Goal: Task Accomplishment & Management: Manage account settings

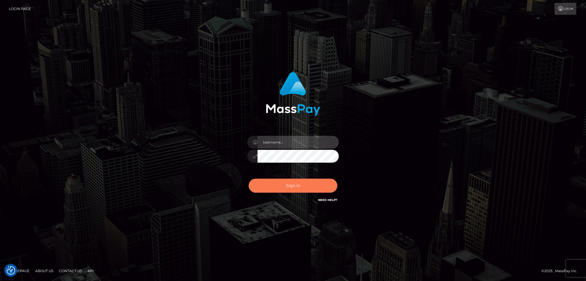
type input "alexstef"
click at [286, 184] on button "Sign in" at bounding box center [293, 186] width 89 height 14
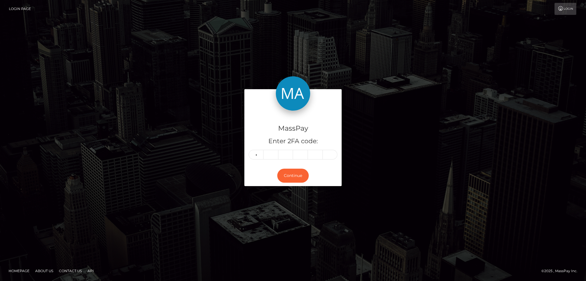
type input "5"
type input "7"
type input "5"
type input "1"
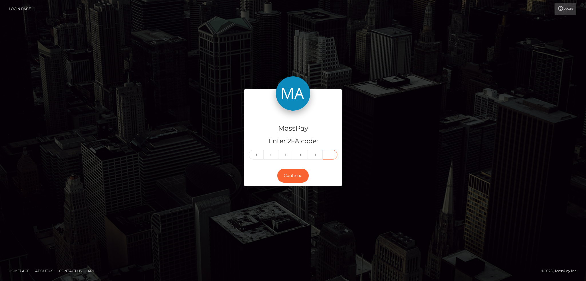
type input "2"
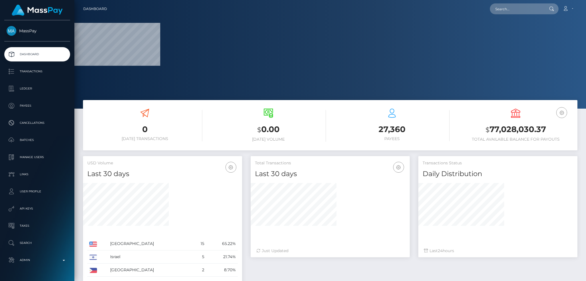
scroll to position [157, 159]
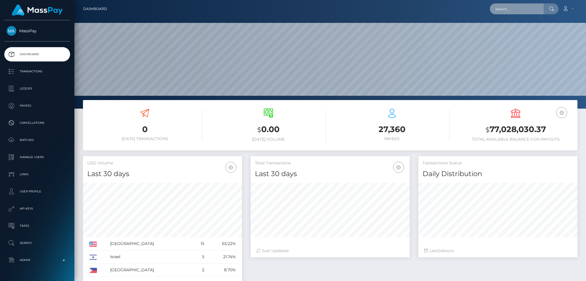
click at [502, 11] on input "text" at bounding box center [517, 8] width 54 height 11
paste input "[EMAIL_ADDRESS][DOMAIN_NAME]"
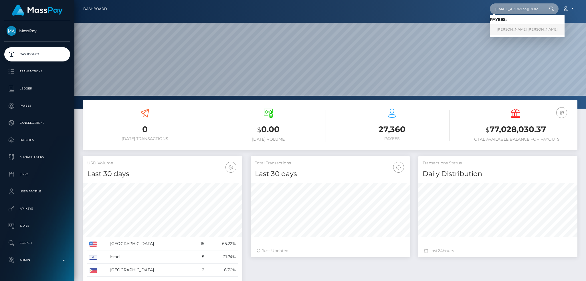
type input "[EMAIL_ADDRESS][DOMAIN_NAME]"
click at [514, 30] on link "JOSE Jesus MARTINEZ" at bounding box center [527, 29] width 75 height 11
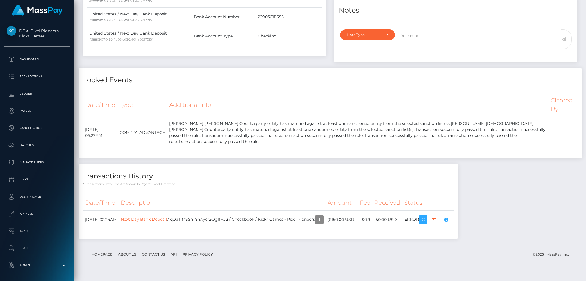
scroll to position [286229, 286139]
click at [468, 228] on body "DBA: Pixel Pioneers Kickr Games Dashboard Transactions Ledger Payees" at bounding box center [293, 140] width 586 height 281
click at [359, 149] on td "[PERSON_NAME] [PERSON_NAME] Counterparty entity has matched against at least on…" at bounding box center [358, 132] width 382 height 31
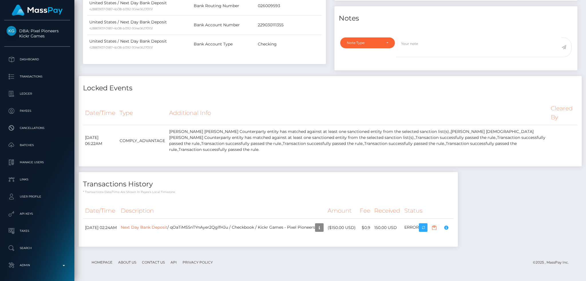
scroll to position [29, 0]
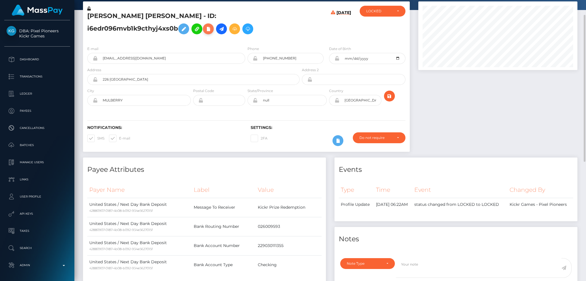
click at [205, 33] on icon at bounding box center [208, 28] width 7 height 7
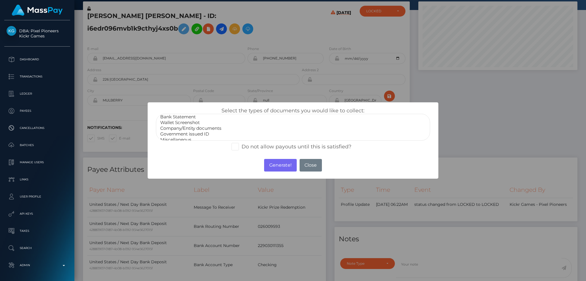
scroll to position [11, 0]
select select "Government issued ID"
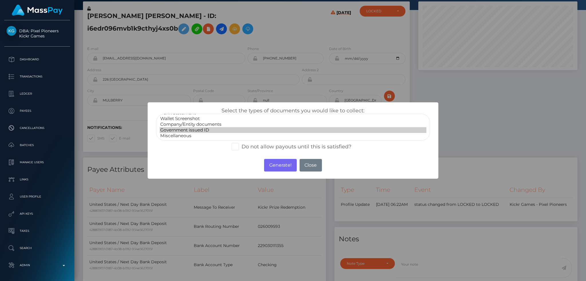
click at [202, 131] on option "Government issued ID" at bounding box center [293, 130] width 267 height 6
click at [280, 171] on button "Generate!" at bounding box center [280, 165] width 32 height 13
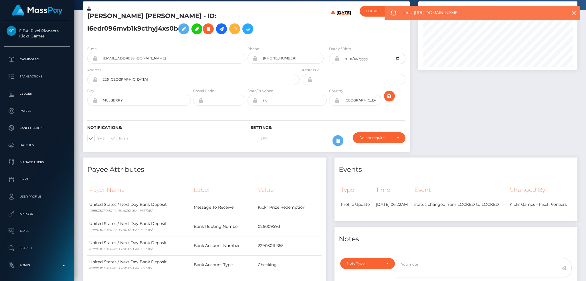
click at [432, 13] on span "Link: https://l.maspay.io/ihpJe" at bounding box center [480, 13] width 152 height 6
copy span "Link: https://l.maspay.io/ihpJe"
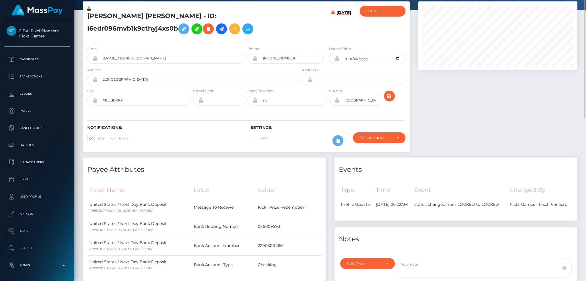
scroll to position [0, 0]
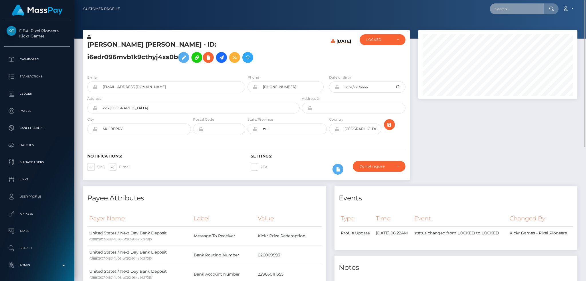
click at [515, 4] on input "text" at bounding box center [517, 8] width 54 height 11
paste input "1279535238"
type input "1279535238"
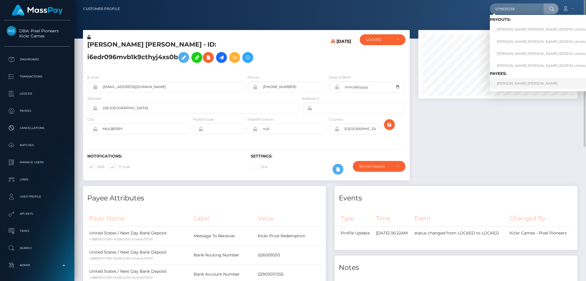
click at [528, 83] on link "ANDREW REKSMY CHHEM" at bounding box center [544, 83] width 108 height 11
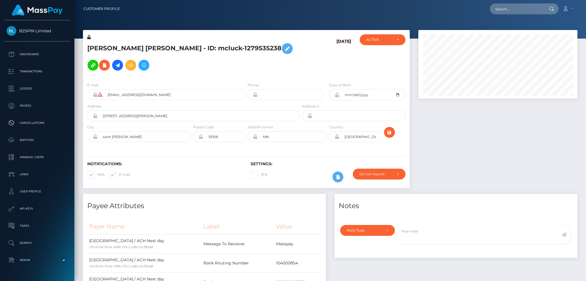
scroll to position [69, 159]
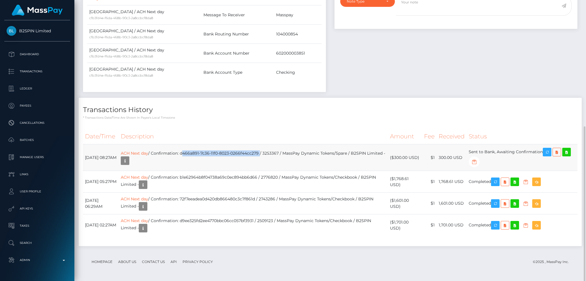
drag, startPoint x: 274, startPoint y: 153, endPoint x: 195, endPoint y: 153, distance: 78.4
click at [195, 153] on td "ACH Next day / Confirmation: d466a891-7c36-11f0-8023-0266f44cc279 / 3253367 / M…" at bounding box center [253, 158] width 269 height 27
copy td "d466a891-7c36-11f0-8023-0266f44cc279"
click at [550, 151] on icon "button" at bounding box center [547, 152] width 7 height 7
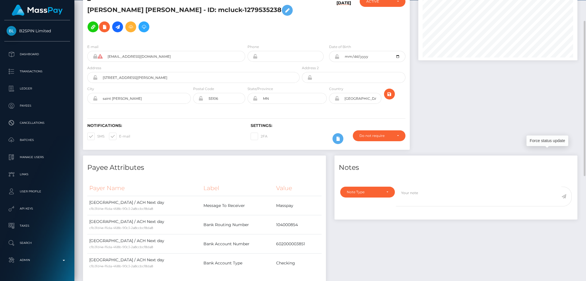
scroll to position [0, 0]
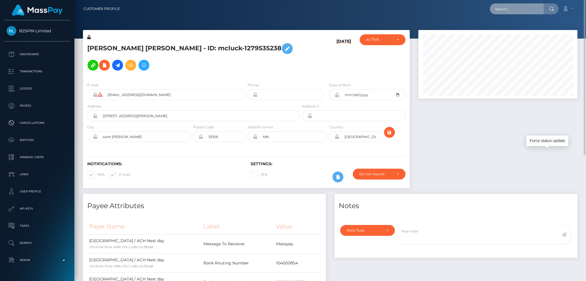
click at [529, 9] on input "text" at bounding box center [517, 8] width 54 height 11
paste input "f00def20-5251-4336-aa01-56153ec2a833"
type input "f00def20-5251-4336-aa01-56153ec2a833"
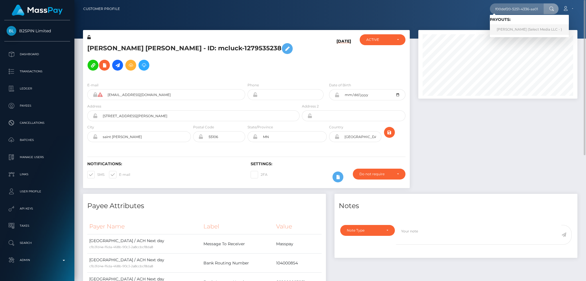
drag, startPoint x: 521, startPoint y: 27, endPoint x: 417, endPoint y: 38, distance: 104.2
click at [521, 27] on link "Hidemaro Nakano (Select Media LLC - )" at bounding box center [529, 29] width 79 height 11
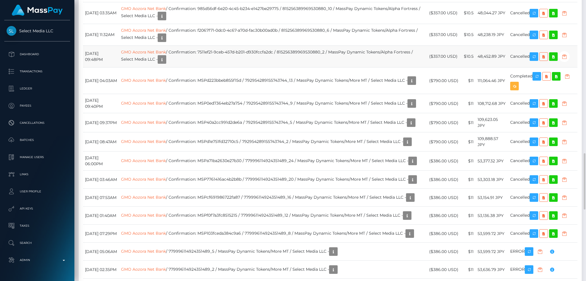
scroll to position [802, 0]
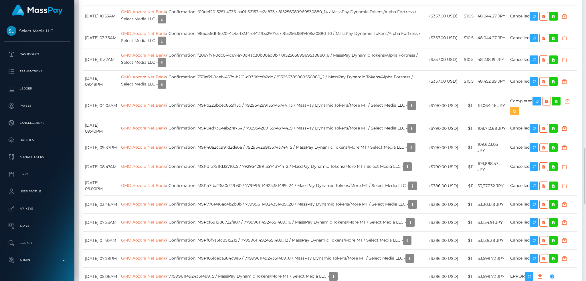
scroll to position [585, 0]
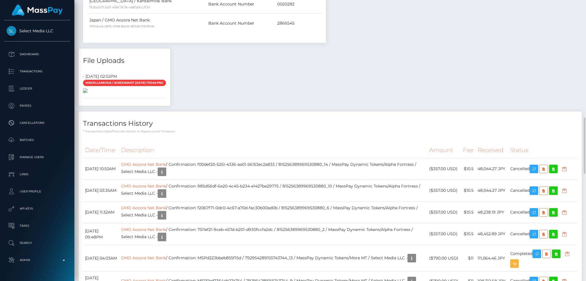
click at [88, 93] on img at bounding box center [85, 90] width 5 height 5
click at [252, 112] on div "Payee Attributes Payer Name Label Value Japan / Kansaimirai Bank e4c9a5a3-165c-…" at bounding box center [330, 130] width 503 height 1042
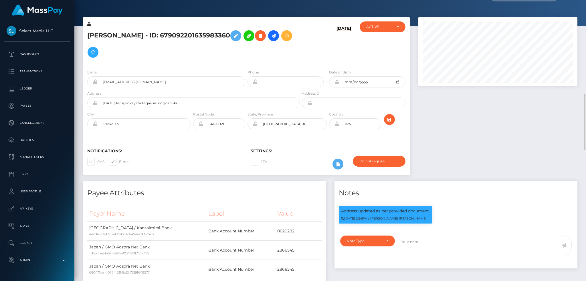
scroll to position [0, 0]
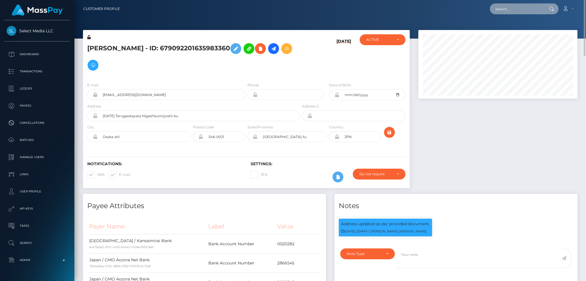
drag, startPoint x: 497, startPoint y: 9, endPoint x: 493, endPoint y: 9, distance: 3.4
click at [497, 9] on input "text" at bounding box center [517, 8] width 54 height 11
paste input "poact_FzAcObpUgsOU"
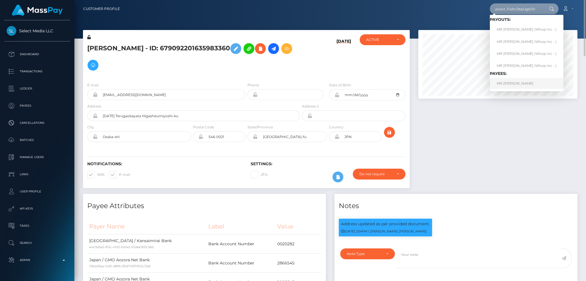
type input "poact_FzAcObpUgsOU"
drag, startPoint x: 523, startPoint y: 81, endPoint x: 299, endPoint y: 74, distance: 224.0
click at [523, 82] on link "MR JIRAPONG THONGKHU" at bounding box center [527, 83] width 74 height 11
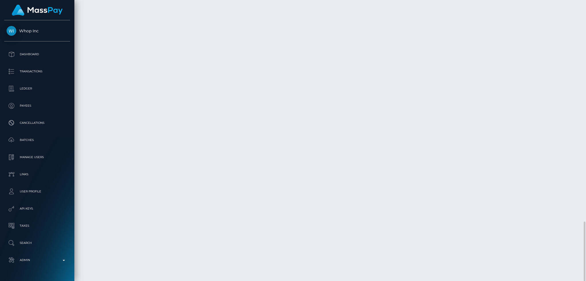
scroll to position [69, 159]
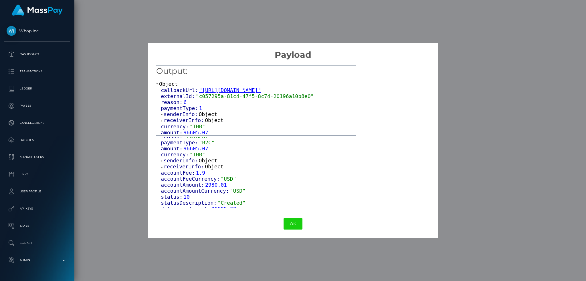
scroll to position [62, 0]
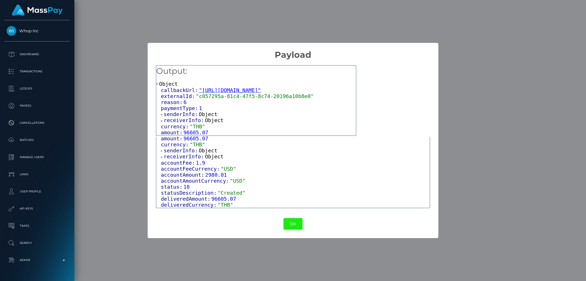
click at [292, 222] on button "OK" at bounding box center [293, 224] width 19 height 12
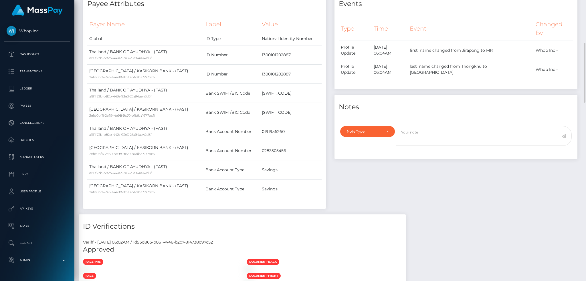
scroll to position [0, 0]
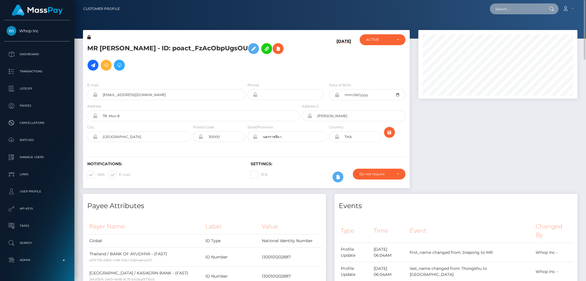
click at [507, 8] on input "text" at bounding box center [517, 8] width 54 height 11
paste input "poact_3bVhsmiSI99M"
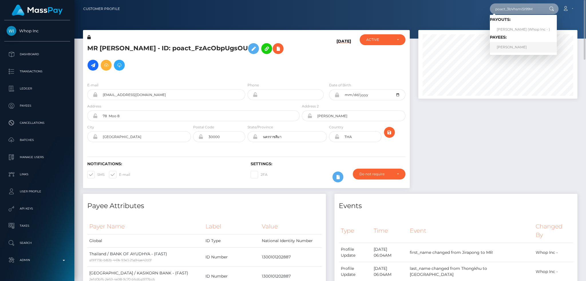
type input "poact_3bVhsmiSI99M"
click at [527, 45] on link "MOHAMED ERRADDADI" at bounding box center [523, 47] width 67 height 11
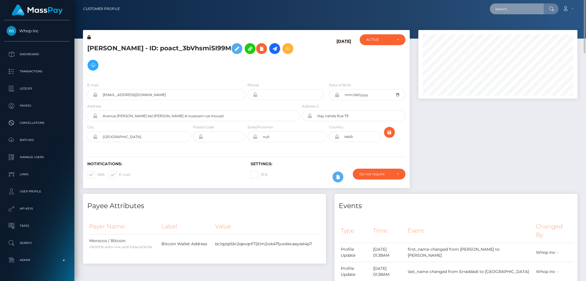
click at [508, 9] on input "text" at bounding box center [517, 8] width 54 height 11
paste input "poact_cVMUYXHB86Vj"
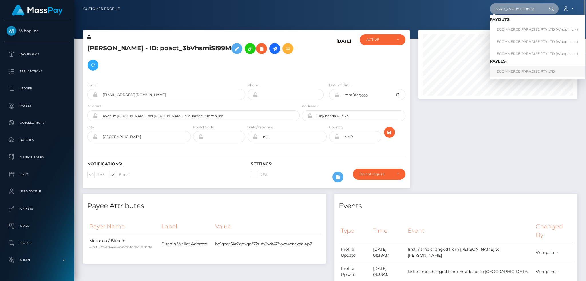
type input "poact_cVMUYXHB86Vj"
click at [539, 73] on link "ECOMMERCE PARADISE PTY LTD" at bounding box center [537, 71] width 95 height 11
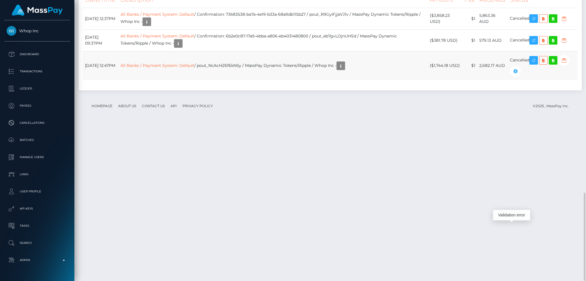
scroll to position [69, 159]
click at [194, 17] on link "All Banks / Payment System: Default" at bounding box center [158, 14] width 74 height 5
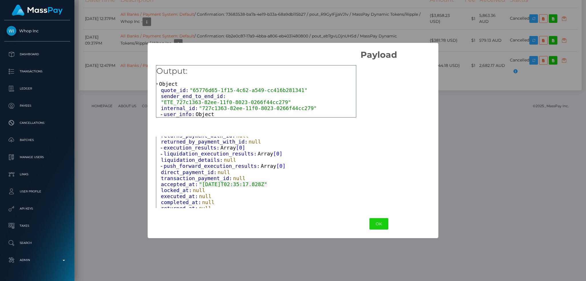
scroll to position [42, 0]
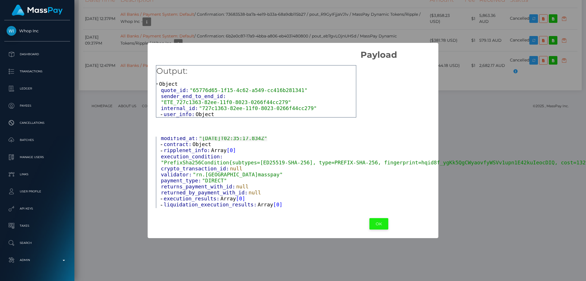
click at [370, 221] on button "OK" at bounding box center [379, 224] width 19 height 12
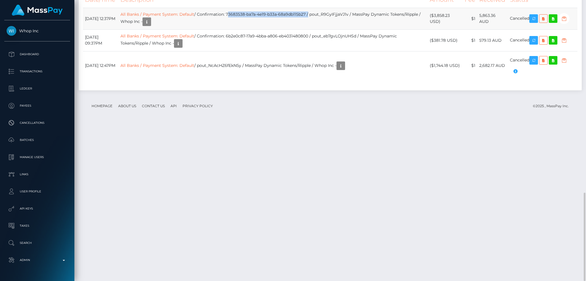
drag, startPoint x: 241, startPoint y: 171, endPoint x: 322, endPoint y: 173, distance: 81.6
click at [322, 29] on td "All Banks / Payment System: Default / Confirmation: 73683538-ba7a-4e19-b33a-68a…" at bounding box center [273, 19] width 309 height 22
copy td "73683538-ba7a-4e19-b33a-68a9db115b27"
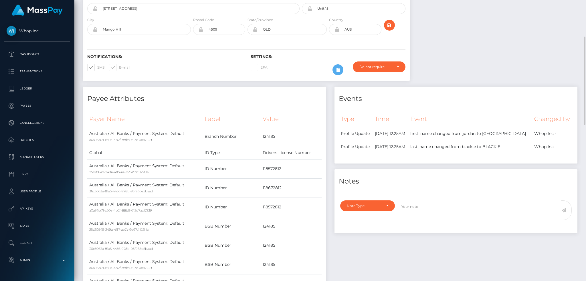
scroll to position [0, 0]
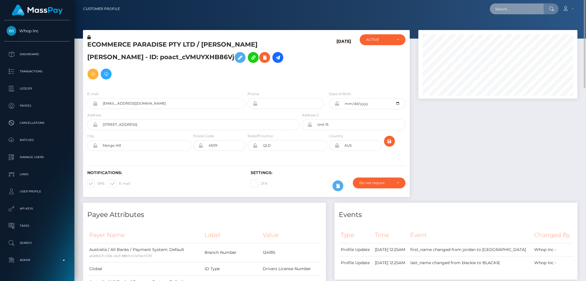
drag, startPoint x: 506, startPoint y: 9, endPoint x: 497, endPoint y: 9, distance: 9.5
click at [506, 9] on input "text" at bounding box center [517, 8] width 54 height 11
paste input "687f5239-18bb-11ef-9e42-062d9cd50a19"
type input "687f5239-18bb-11ef-9e42-062d9cd50a19"
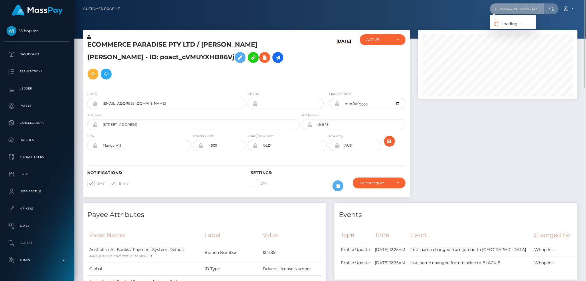
scroll to position [0, 0]
click at [510, 31] on link "Amanda Wilson" at bounding box center [513, 29] width 46 height 11
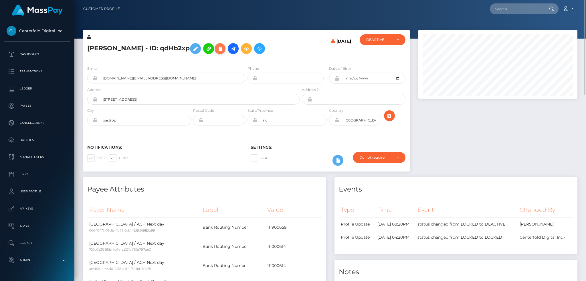
click at [217, 51] on icon at bounding box center [220, 48] width 7 height 7
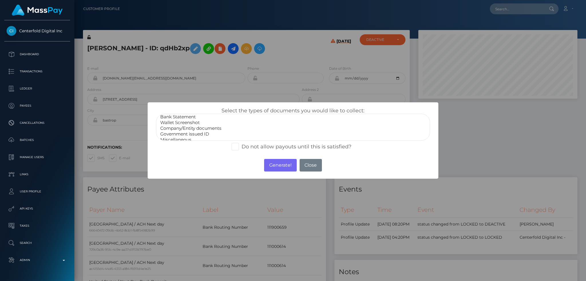
scroll to position [11, 0]
select select "Government issued ID"
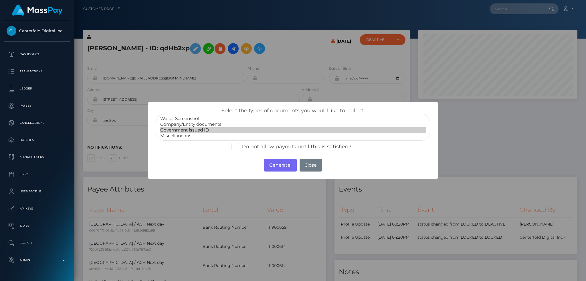
click at [206, 132] on option "Government issued ID" at bounding box center [293, 130] width 267 height 6
click at [286, 166] on button "Generate!" at bounding box center [280, 165] width 32 height 13
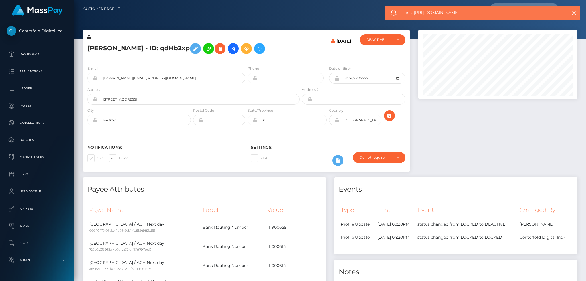
click at [449, 9] on div "Link: https://l.maspay.io/ihpZK" at bounding box center [483, 13] width 196 height 14
copy span "Link: https://l.maspay.io/ihpZK"
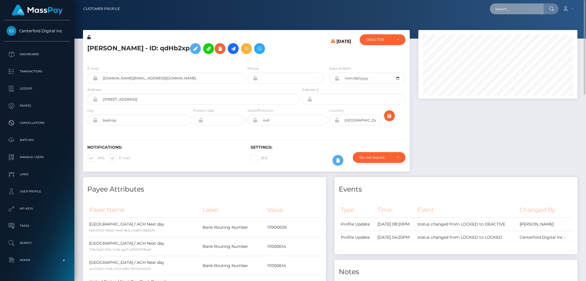
click at [511, 10] on input "text" at bounding box center [517, 8] width 54 height 11
paste input "wdrl_euDOeMwtiBG1N"
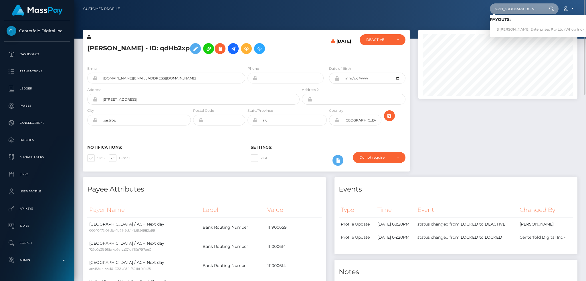
type input "wdrl_euDOeMwtiBG1N"
click at [518, 28] on link "S Snell Enterprises Pty Ltd (Whop Inc - )" at bounding box center [542, 29] width 104 height 11
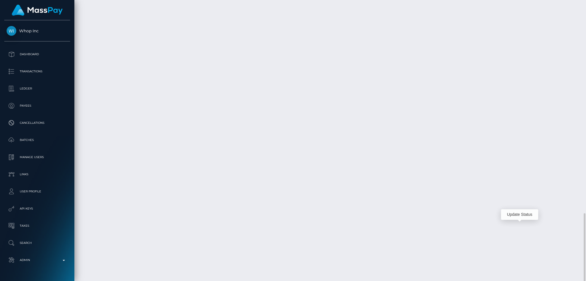
scroll to position [69, 159]
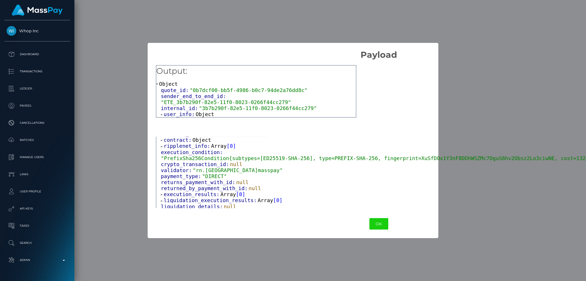
scroll to position [0, 0]
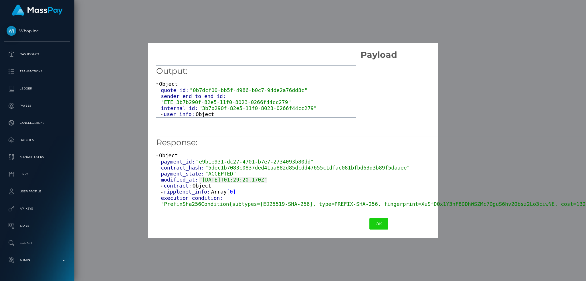
click at [211, 193] on span "Array" at bounding box center [218, 192] width 15 height 6
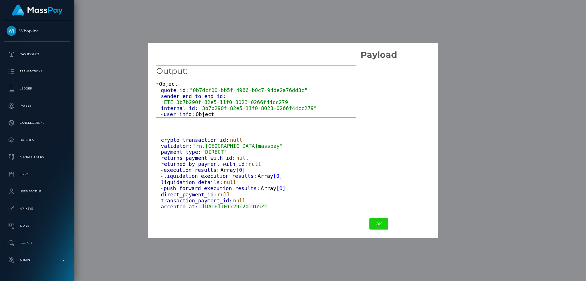
scroll to position [124, 0]
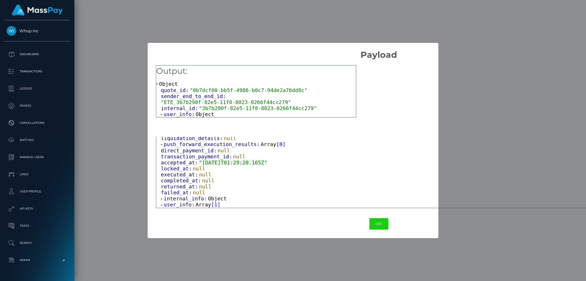
click at [202, 205] on span "Array" at bounding box center [203, 205] width 15 height 6
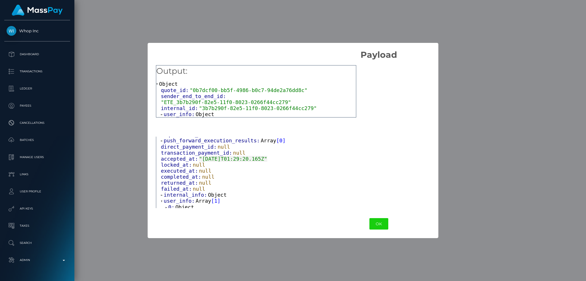
click at [216, 197] on span "Object" at bounding box center [217, 195] width 19 height 6
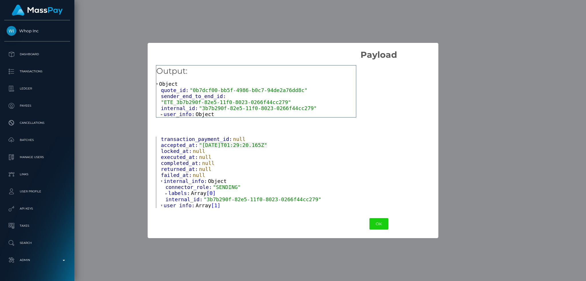
scroll to position [149, 0]
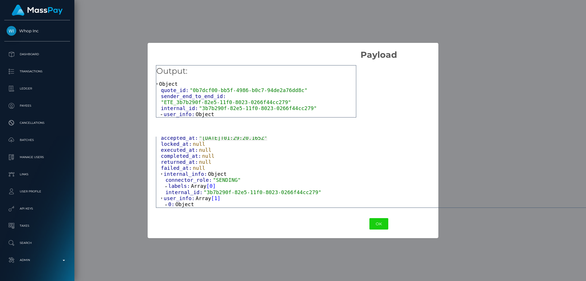
click at [186, 204] on span "Object" at bounding box center [185, 205] width 19 height 6
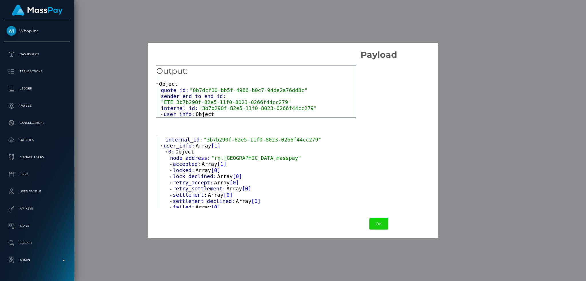
scroll to position [238, 0]
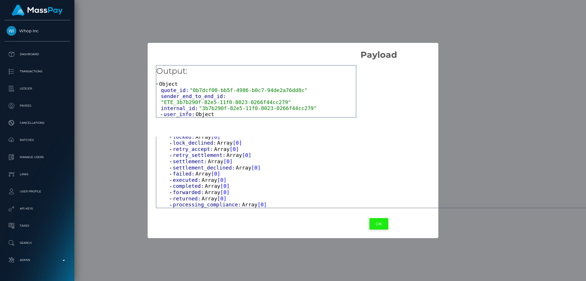
click at [370, 222] on button "OK" at bounding box center [379, 224] width 19 height 12
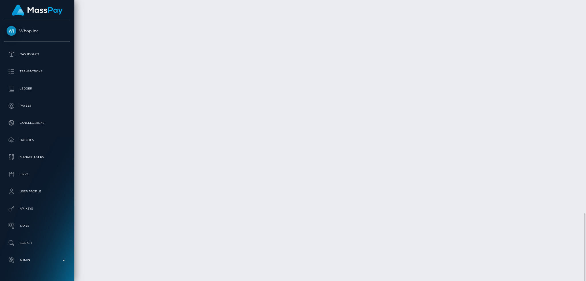
drag, startPoint x: 237, startPoint y: 219, endPoint x: 318, endPoint y: 215, distance: 81.4
drag, startPoint x: 257, startPoint y: 141, endPoint x: 265, endPoint y: 157, distance: 17.4
drag, startPoint x: 369, startPoint y: 219, endPoint x: 323, endPoint y: 219, distance: 46.1
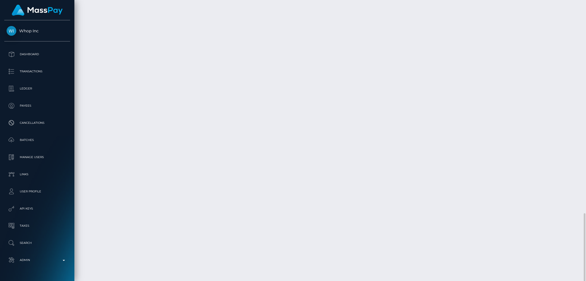
copy td "pout_YOYv0JQmtNoqP"
drag, startPoint x: 239, startPoint y: 219, endPoint x: 319, endPoint y: 216, distance: 79.9
copy td "e9b1e931-dc27-4701-b7e7-2734093b80dd"
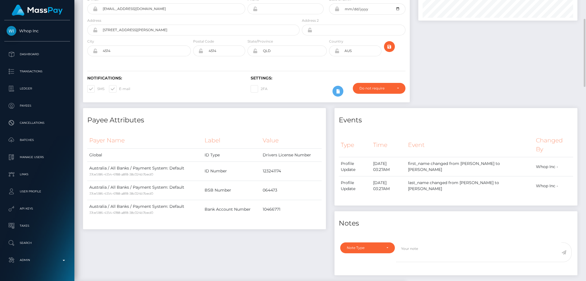
scroll to position [0, 0]
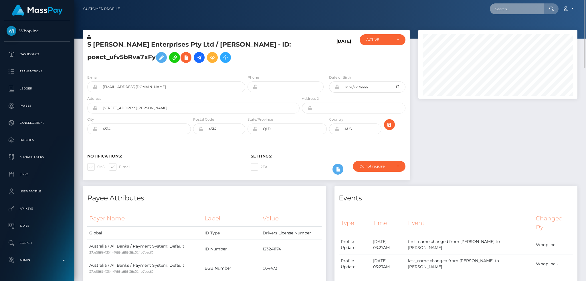
click at [521, 7] on input "text" at bounding box center [517, 8] width 54 height 11
paste input "pout_cWZNZR8lmnWja"
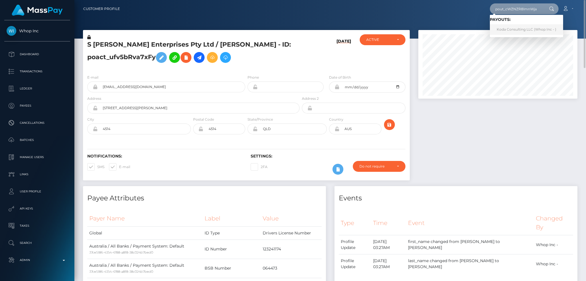
type input "pout_cWZNZR8lmnWja"
click at [514, 27] on link "Koda Consulting LLC (Whop Inc - )" at bounding box center [526, 29] width 73 height 11
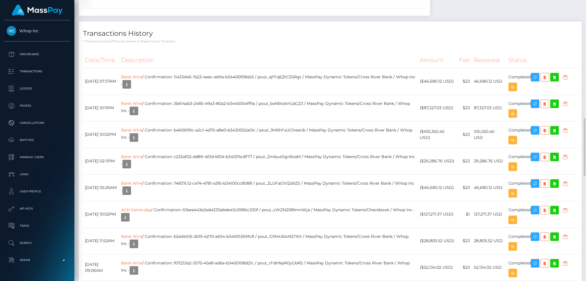
scroll to position [687, 0]
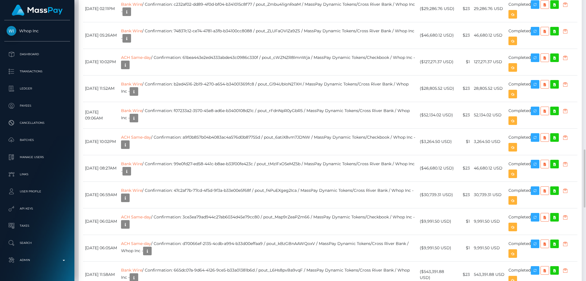
scroll to position [763, 0]
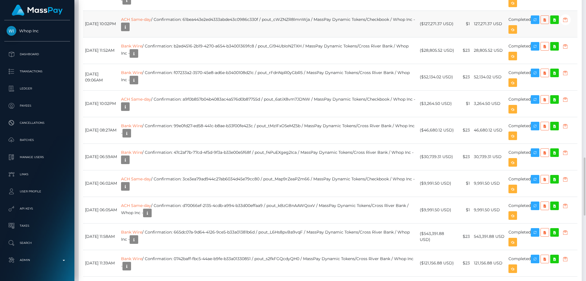
click at [313, 37] on td "ACH Same-day / Confirmation: 61bea443e2ed4333abde43c0986c330f / pout_cWZNZR8lmn…" at bounding box center [268, 24] width 299 height 27
click at [129, 31] on icon "button" at bounding box center [125, 26] width 7 height 7
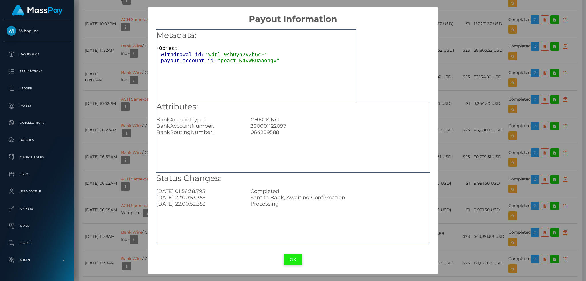
click at [290, 257] on button "OK" at bounding box center [293, 260] width 19 height 12
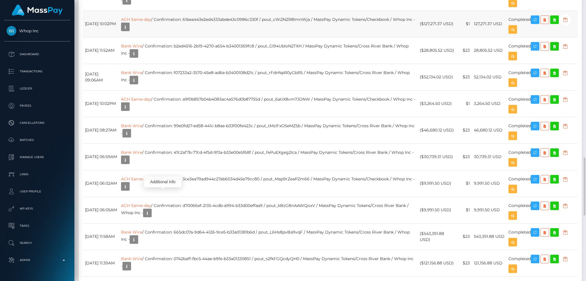
click at [212, 37] on td "ACH Same-day / Confirmation: 61bea443e2ed4333abde43c0986c330f / pout_cWZNZR8lmn…" at bounding box center [268, 24] width 299 height 27
click at [151, 22] on link "ACH Same-day" at bounding box center [136, 19] width 30 height 5
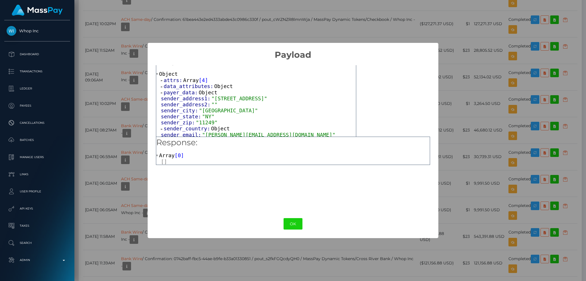
scroll to position [0, 0]
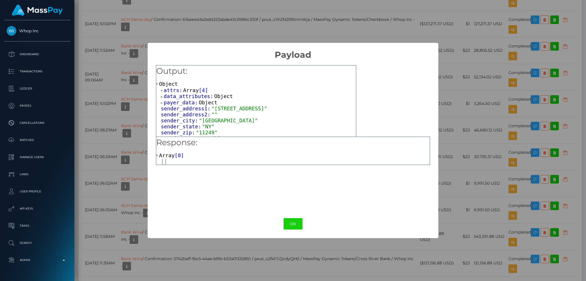
click at [186, 91] on span "Array" at bounding box center [190, 90] width 15 height 6
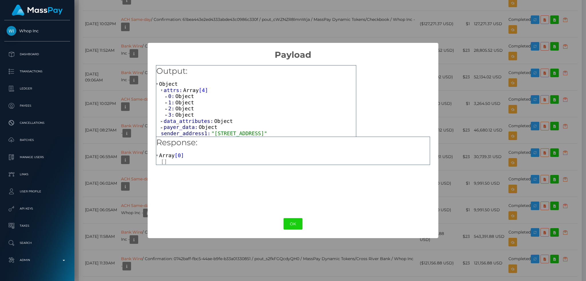
click at [190, 97] on span "Object" at bounding box center [185, 96] width 19 height 6
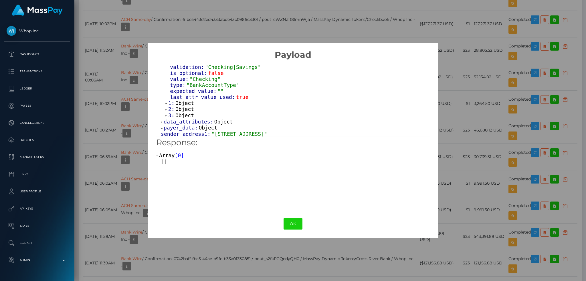
scroll to position [76, 0]
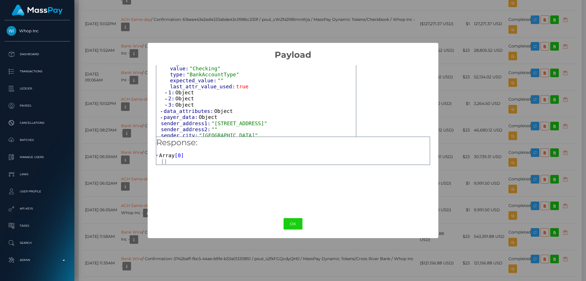
click at [182, 90] on span "Object" at bounding box center [185, 93] width 19 height 6
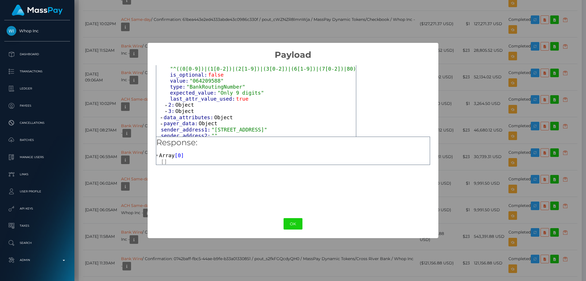
scroll to position [153, 0]
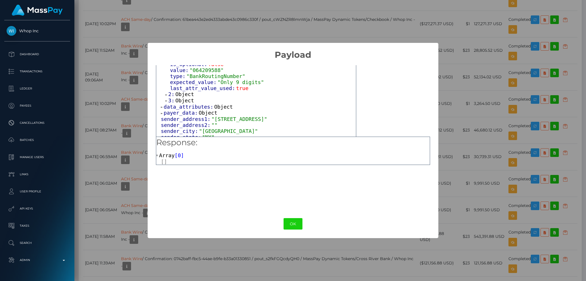
click at [182, 91] on span "Object" at bounding box center [185, 94] width 19 height 6
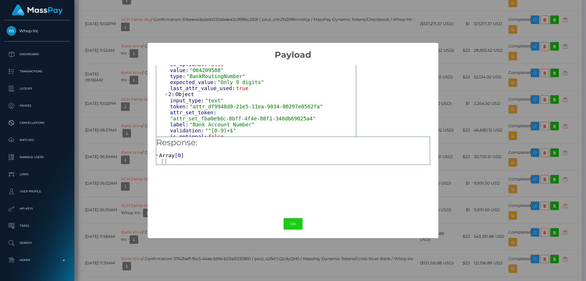
scroll to position [191, 0]
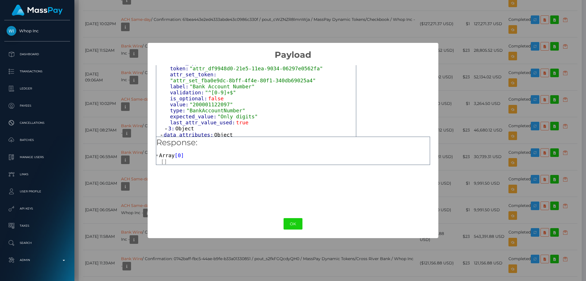
click at [185, 126] on span "Object" at bounding box center [185, 129] width 19 height 6
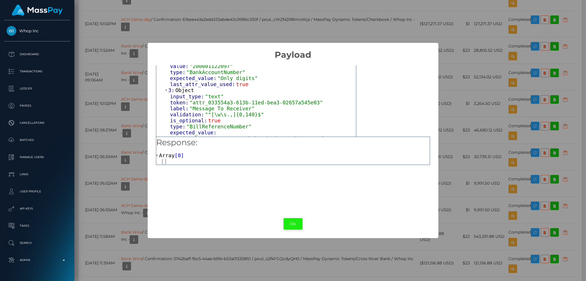
click at [292, 226] on button "OK" at bounding box center [293, 224] width 19 height 12
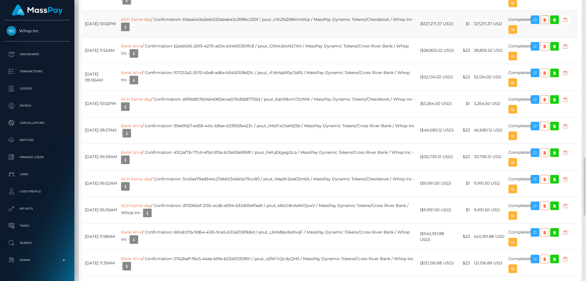
click at [249, 37] on td "ACH Same-day / Confirmation: 61bea443e2ed4333abde43c0986c330f / pout_cWZNZR8lmn…" at bounding box center [268, 24] width 299 height 27
copy td "61bea443e2ed4333abde43c0986c330f"
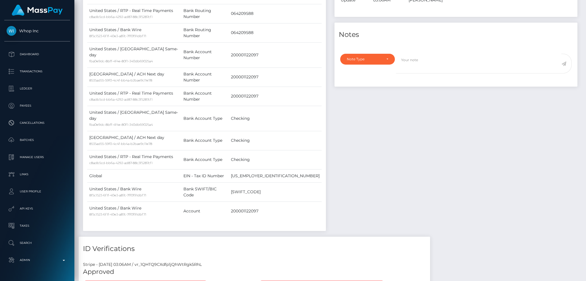
scroll to position [0, 0]
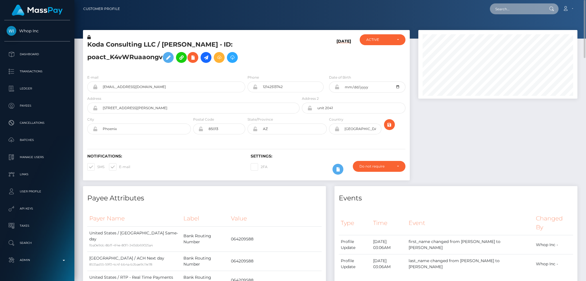
click at [510, 9] on input "text" at bounding box center [517, 8] width 54 height 11
paste input "vschuetz.mail@gmail.com"
type input "vschuetz.mail@gmail.com"
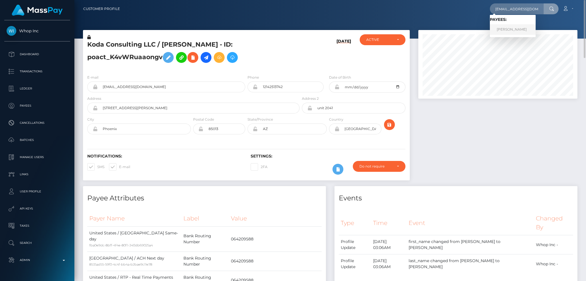
drag, startPoint x: 516, startPoint y: 29, endPoint x: 477, endPoint y: 29, distance: 39.2
click at [516, 29] on link "VANESSA SCHUTZ" at bounding box center [513, 29] width 46 height 11
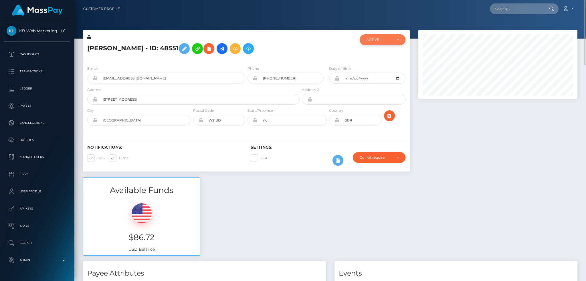
click at [372, 38] on div "ACTIVE" at bounding box center [379, 40] width 26 height 5
click at [376, 66] on span "DEACTIVE" at bounding box center [376, 67] width 18 height 5
select select "DEACTIVE"
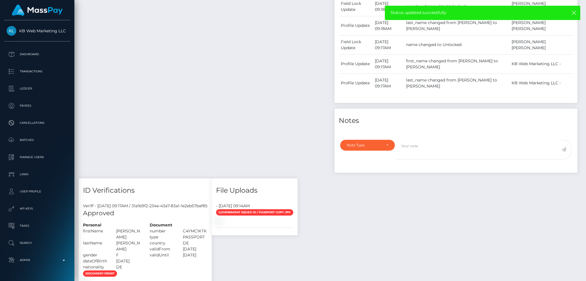
scroll to position [305, 0]
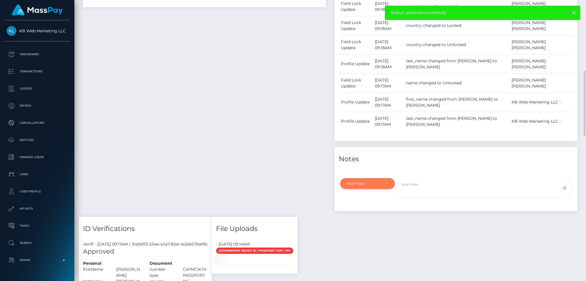
click at [379, 187] on div "Note Type" at bounding box center [367, 183] width 55 height 11
drag, startPoint x: 365, startPoint y: 235, endPoint x: 388, endPoint y: 224, distance: 25.5
click at [365, 235] on link "General" at bounding box center [367, 235] width 55 height 11
select select "GENERAL"
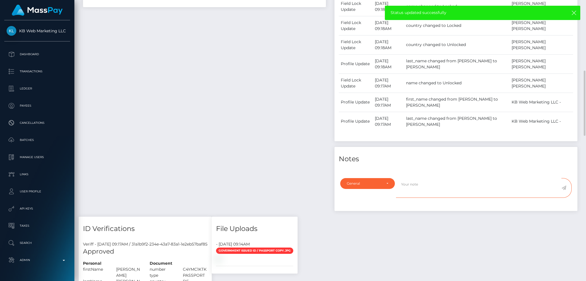
click at [429, 189] on textarea at bounding box center [478, 188] width 165 height 20
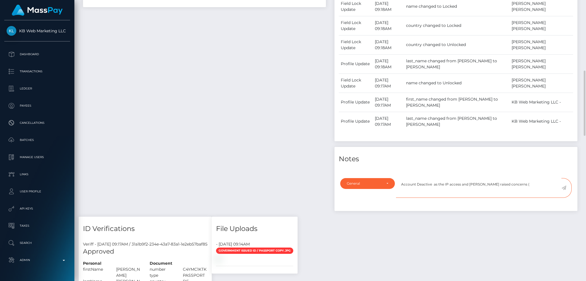
paste textarea "Ticket #125182"
click at [556, 184] on textarea "Account Deactive as the IP access and Payee Behavior raised concerns (Ticket #1…" at bounding box center [478, 188] width 165 height 20
click at [519, 186] on textarea "Account Deactive as the IP access and Payee Behavior raised concerns (Ticket #1…" at bounding box center [478, 188] width 165 height 20
type textarea "Account Deactive as the IP access and Payee Behavior raised concerns (Ticket #1…"
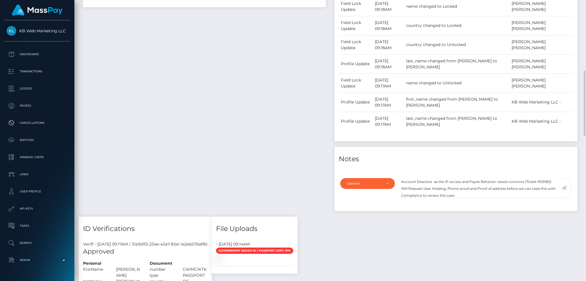
click at [566, 189] on icon at bounding box center [564, 188] width 5 height 5
